Goal: Navigation & Orientation: Find specific page/section

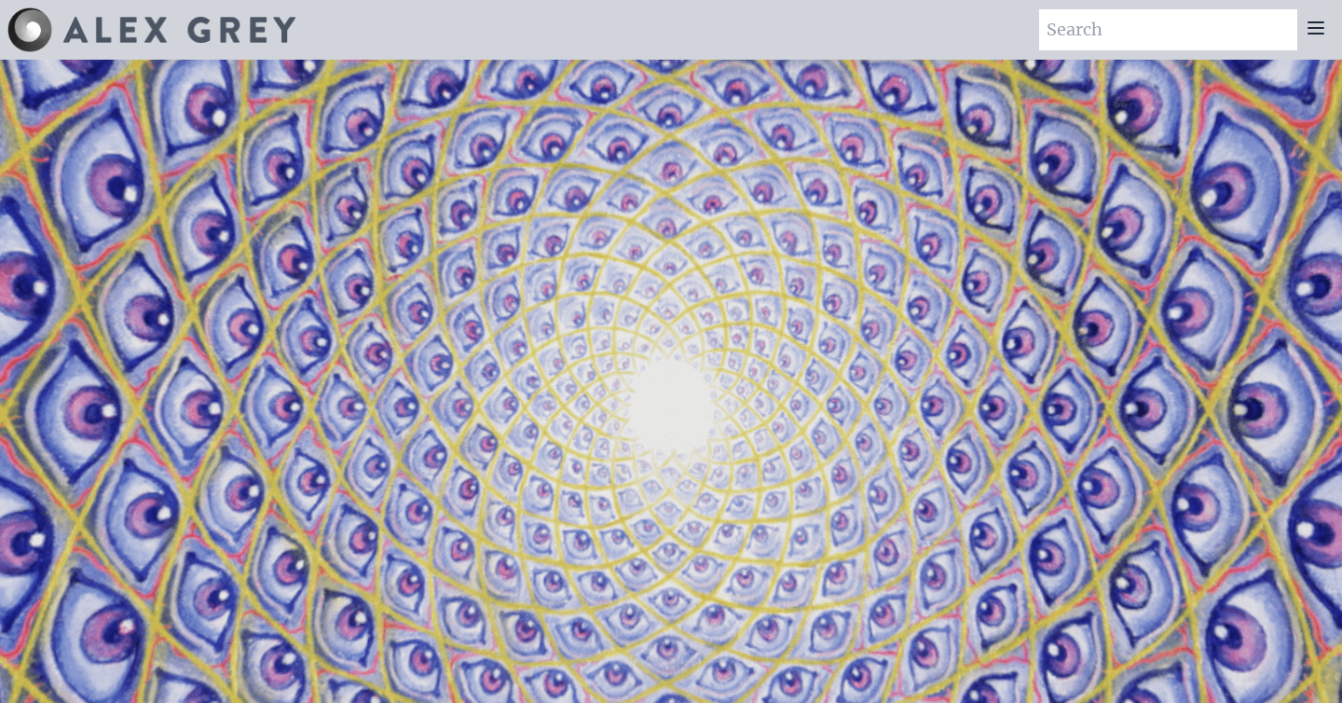
click at [1309, 33] on icon at bounding box center [1316, 27] width 15 height 11
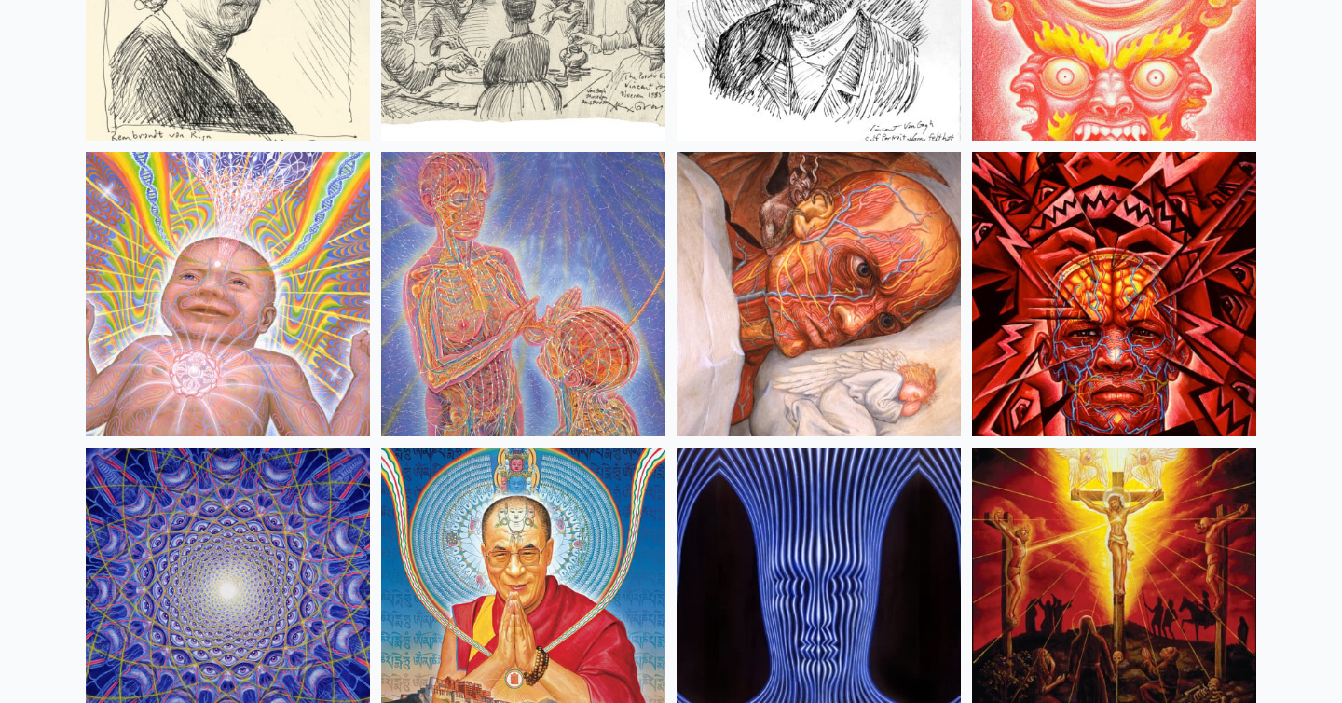
scroll to position [16000, 0]
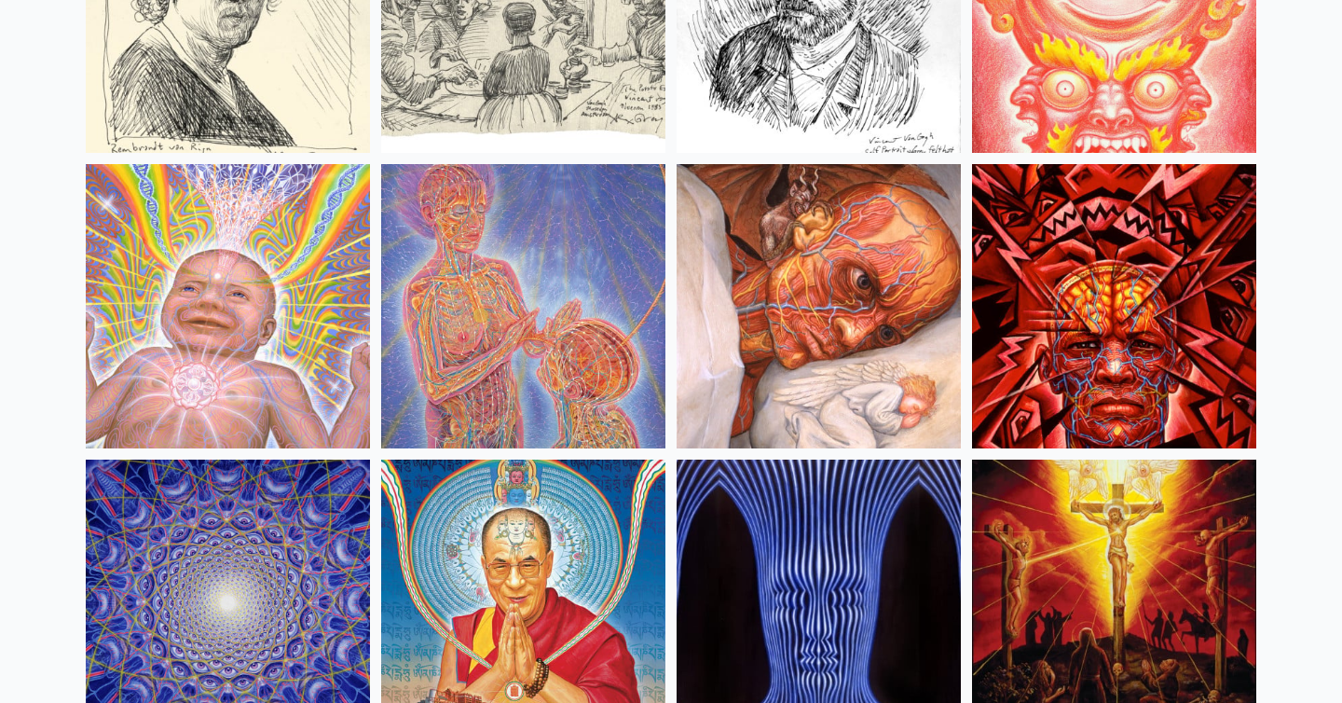
click at [257, 482] on img at bounding box center [228, 602] width 284 height 284
